Goal: Task Accomplishment & Management: Use online tool/utility

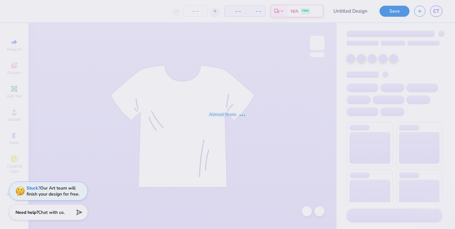
type input "fsha bears hoodie"
click at [191, 11] on div "Almost there" at bounding box center [227, 114] width 455 height 229
click at [168, 15] on div "Almost there" at bounding box center [227, 114] width 455 height 229
click at [167, 15] on div "Almost there" at bounding box center [227, 114] width 455 height 229
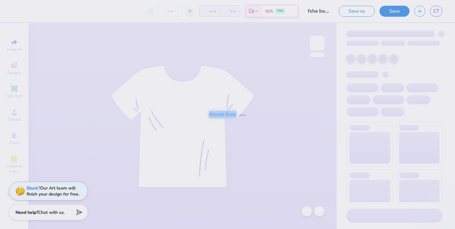
click at [167, 15] on div "Almost there" at bounding box center [227, 114] width 455 height 229
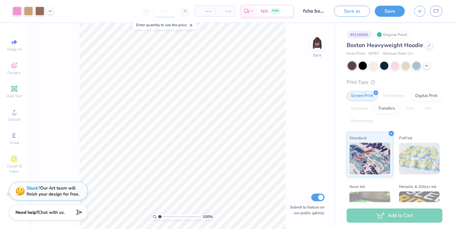
click at [168, 12] on input "number" at bounding box center [165, 10] width 25 height 11
type input "100"
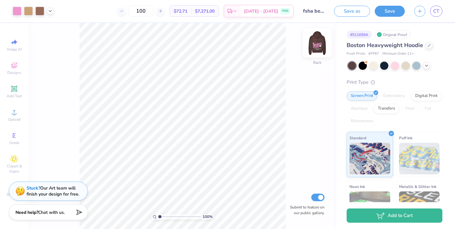
click at [320, 45] on img at bounding box center [317, 42] width 25 height 25
